Goal: Navigation & Orientation: Find specific page/section

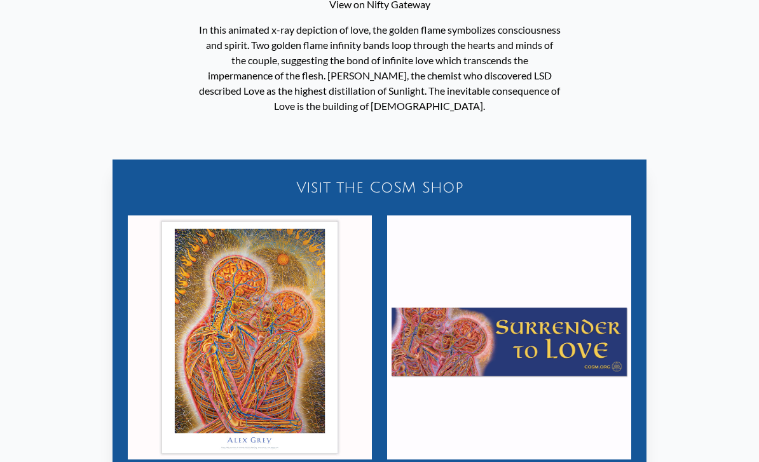
scroll to position [548, 0]
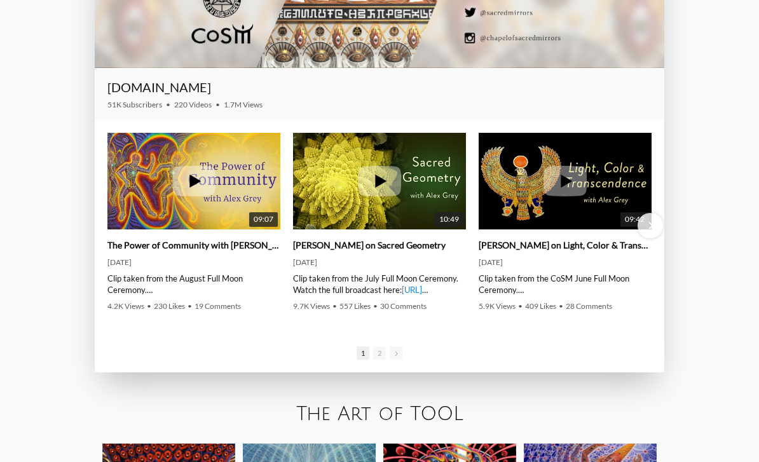
scroll to position [1641, 0]
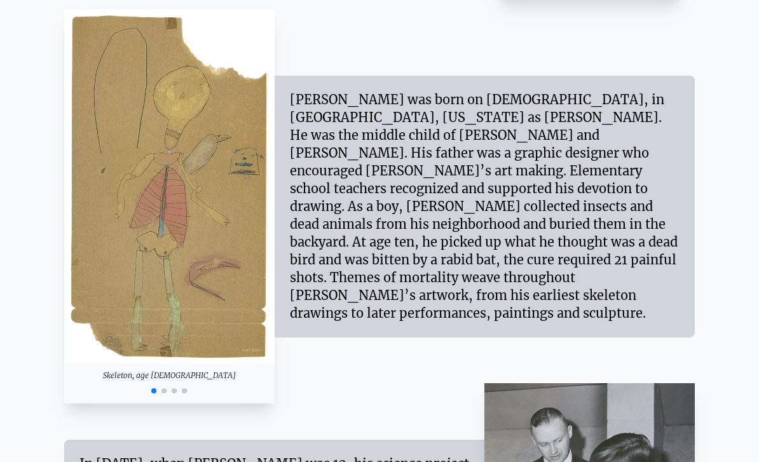
scroll to position [1079, 0]
click at [166, 397] on div at bounding box center [169, 389] width 210 height 15
drag, startPoint x: 250, startPoint y: 390, endPoint x: 15, endPoint y: 366, distance: 235.7
click at [187, 132] on img "1 / 4" at bounding box center [169, 186] width 210 height 353
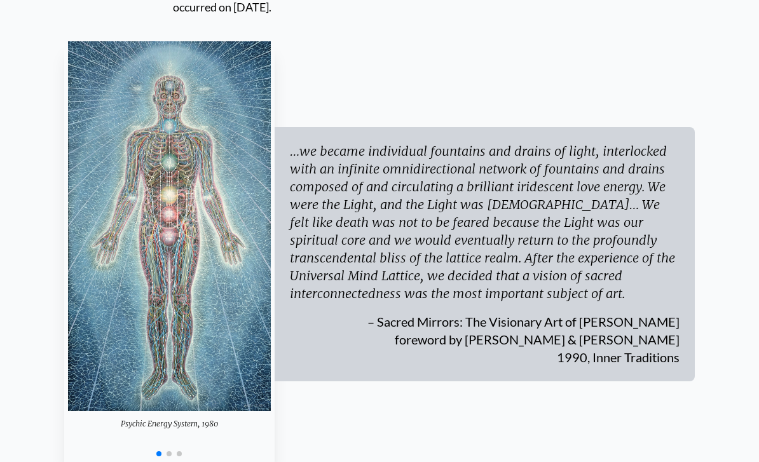
scroll to position [3761, 0]
